Goal: Information Seeking & Learning: Find contact information

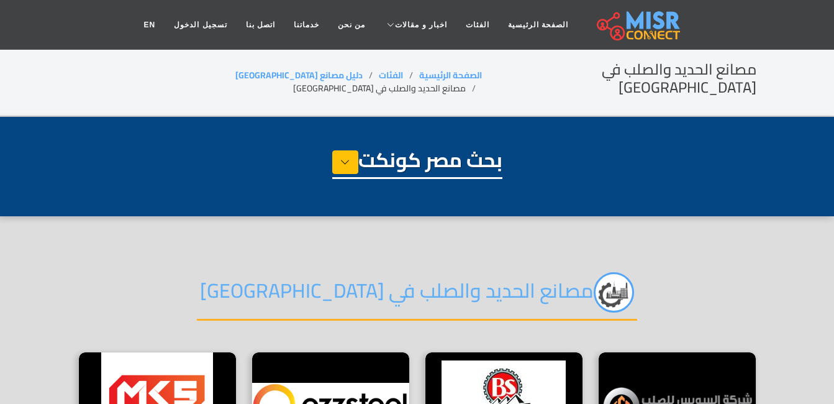
select select "**********"
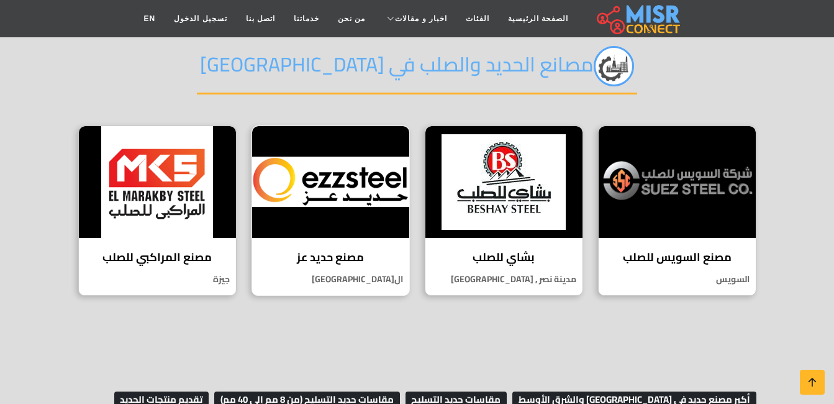
scroll to position [248, 0]
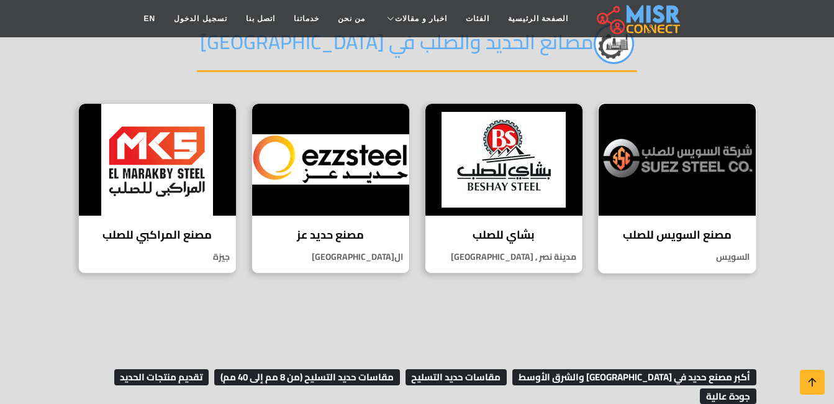
click at [701, 143] on img at bounding box center [677, 160] width 157 height 112
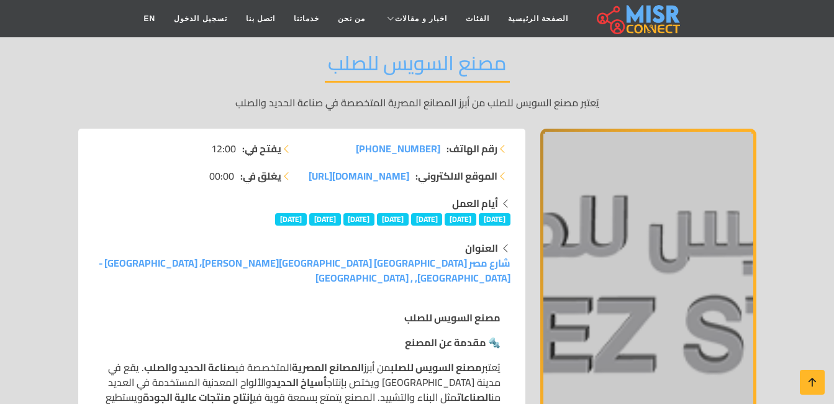
scroll to position [62, 0]
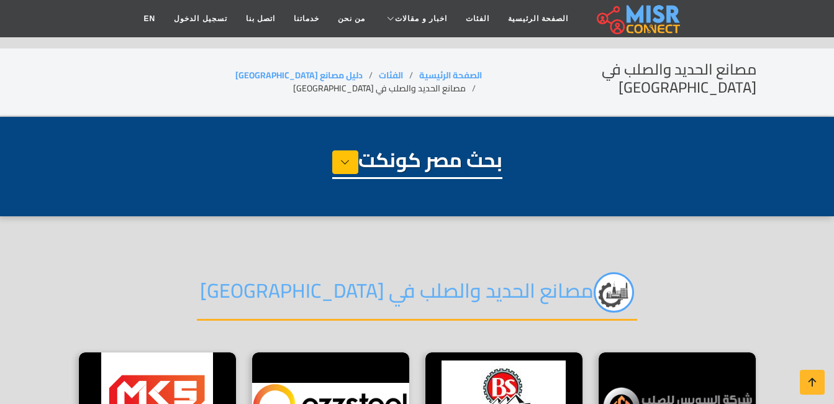
select select "**********"
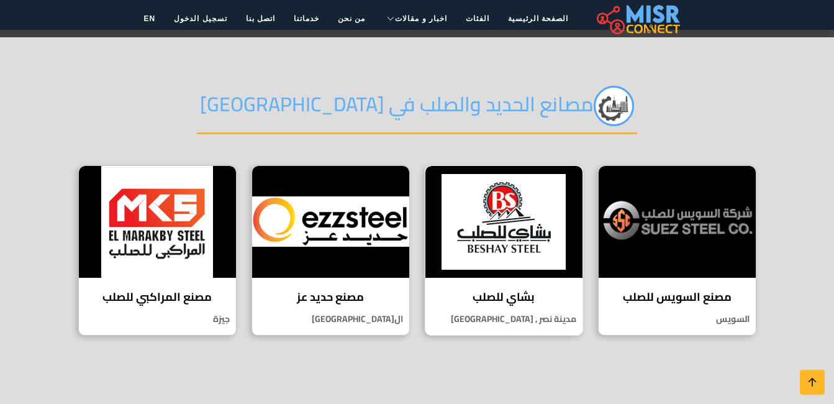
scroll to position [186, 0]
click at [494, 230] on img at bounding box center [503, 222] width 157 height 112
click at [703, 265] on div "مصنع السويس للصلب يُعتبر مصنع السويس للصلب من أبرز المصانع المصرية المتخصصة في …" at bounding box center [677, 250] width 158 height 171
click at [319, 219] on img at bounding box center [330, 222] width 157 height 112
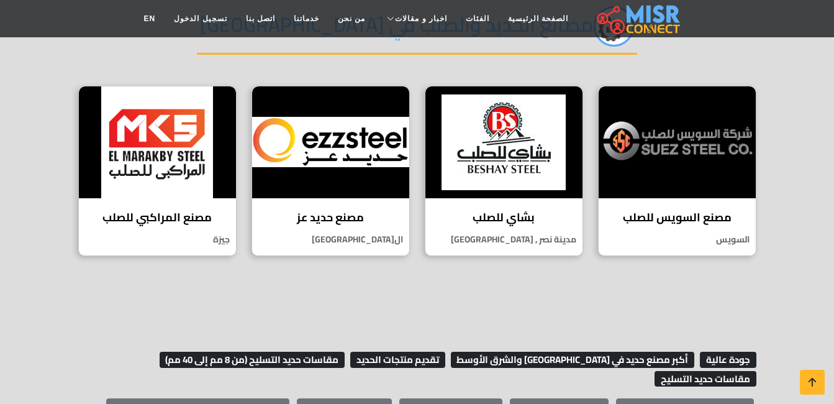
scroll to position [248, 0]
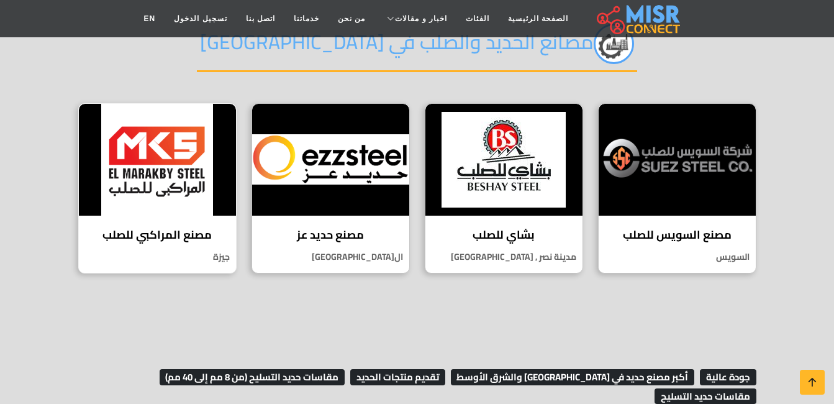
click at [150, 152] on img at bounding box center [157, 160] width 157 height 112
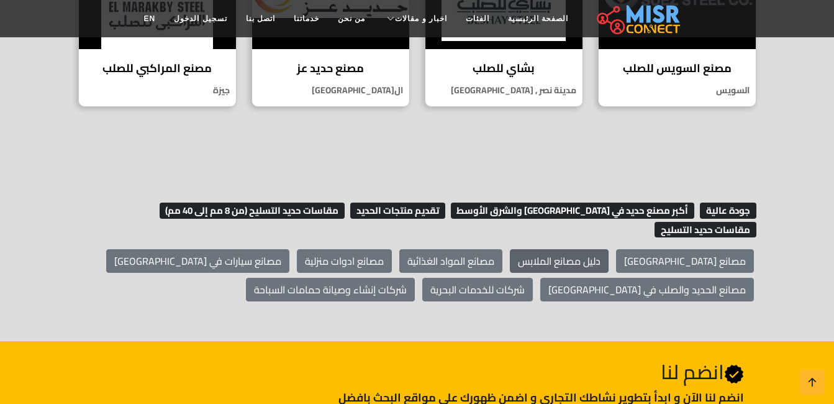
scroll to position [171, 0]
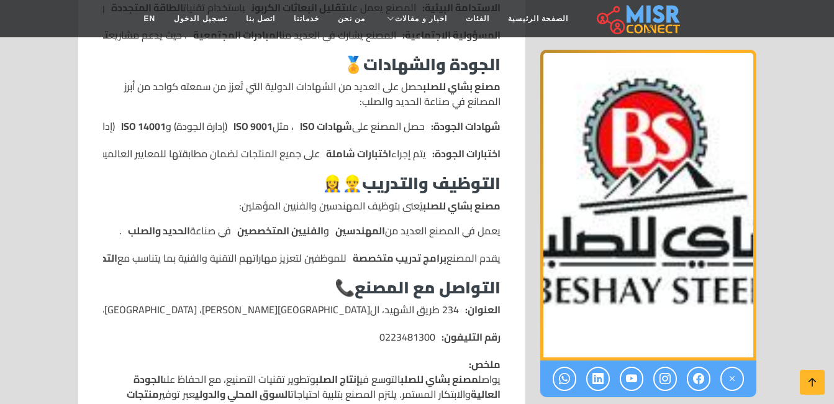
scroll to position [1180, 0]
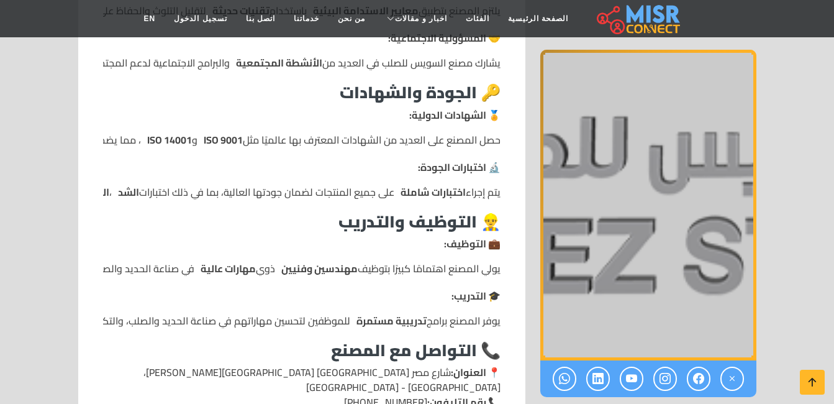
scroll to position [1429, 0]
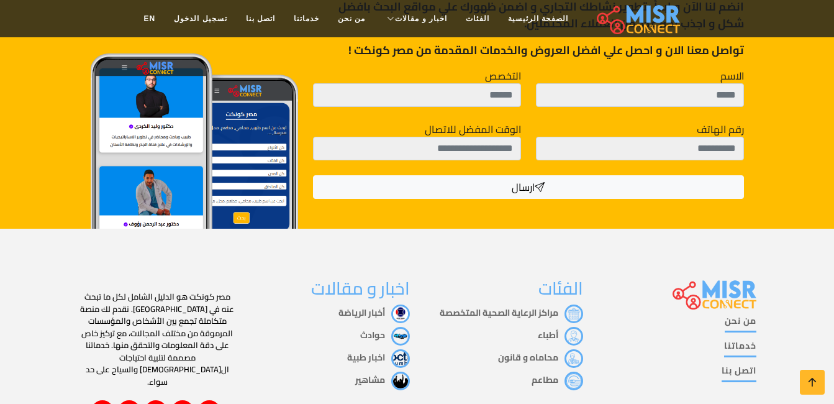
scroll to position [3103, 0]
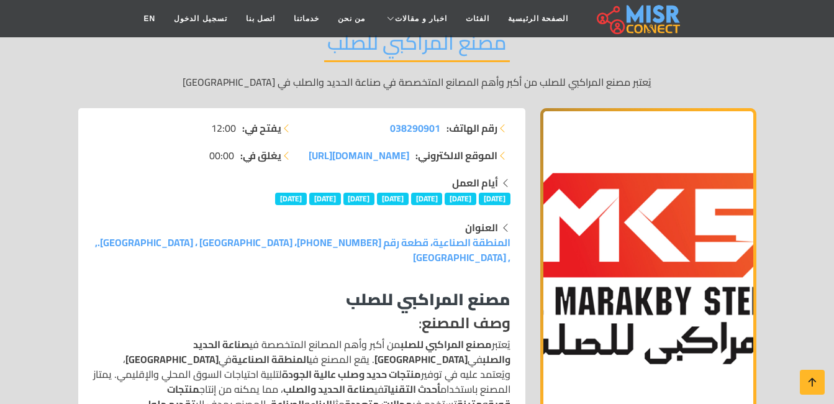
scroll to position [186, 0]
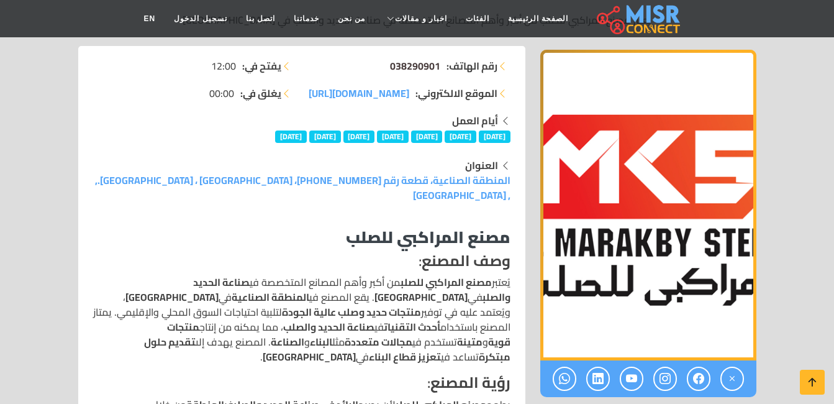
click at [420, 65] on span "038290901" at bounding box center [415, 66] width 50 height 19
drag, startPoint x: 402, startPoint y: 63, endPoint x: 263, endPoint y: 144, distance: 160.7
drag, startPoint x: 386, startPoint y: 61, endPoint x: 438, endPoint y: 70, distance: 52.3
click at [438, 70] on li "رقم الهاتف: 038290901" at bounding box center [409, 65] width 201 height 15
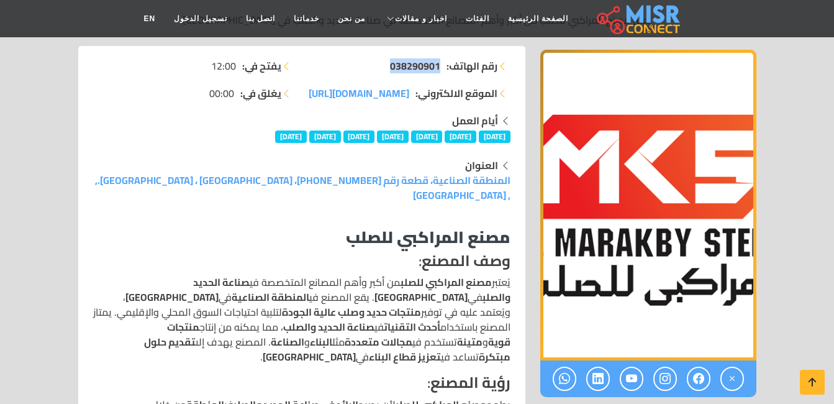
copy span "038290901"
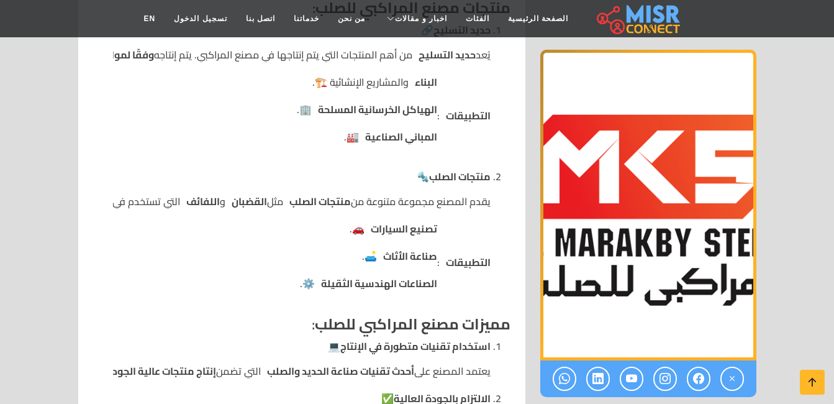
scroll to position [621, 0]
